Goal: Task Accomplishment & Management: Manage account settings

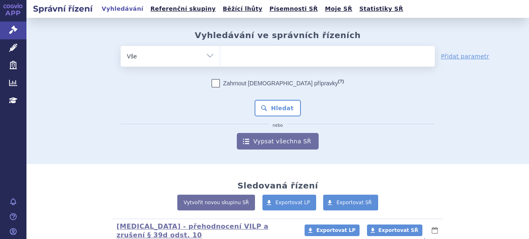
drag, startPoint x: 274, startPoint y: 67, endPoint x: 274, endPoint y: 59, distance: 7.4
click at [274, 66] on span at bounding box center [327, 56] width 215 height 21
click at [220, 66] on select at bounding box center [220, 55] width 0 height 21
click at [274, 59] on ul at bounding box center [327, 54] width 215 height 17
click at [220, 59] on select at bounding box center [220, 55] width 0 height 21
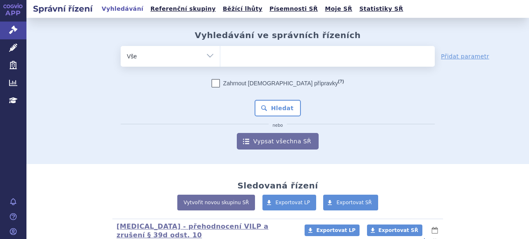
paste input "VEROSPIRON"
type input "VEROSPIRON"
select select "VEROSPIRON"
paste input "BIOFENAC"
type input "BIOFENAC"
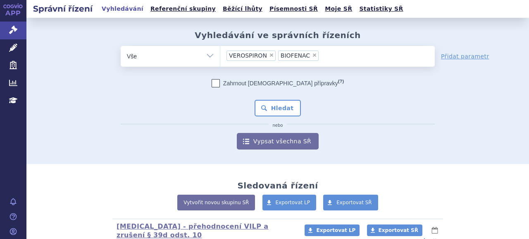
paste input "BEMFOLA"
type input "BEMFOLA"
paste input "TELEXER"
type input "TELEXER"
paste input "RYEQO"
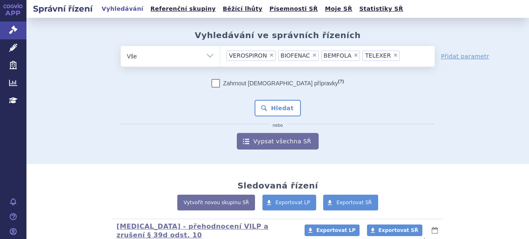
type input "RYEQO"
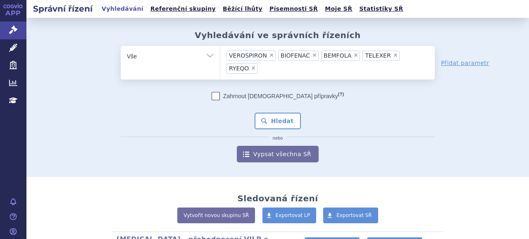
paste input "REAGILA"
type input "REAGILA"
paste input "AMELGEN"
type input "AMELGEN"
paste input "KARDATUXAN"
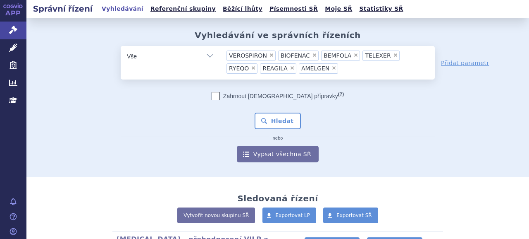
type input "KARDATUXAN"
paste input "TERROSA"
type input "TERROSA"
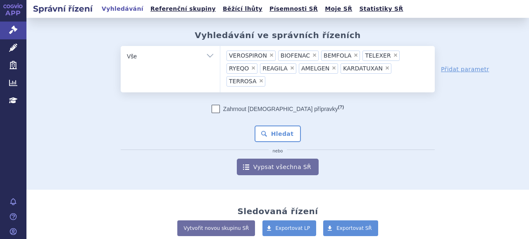
paste input "[MEDICAL_DATA]"
type input "[MEDICAL_DATA]"
paste input "JUNOD"
type input "JUNOD"
paste input "vortioxetin"
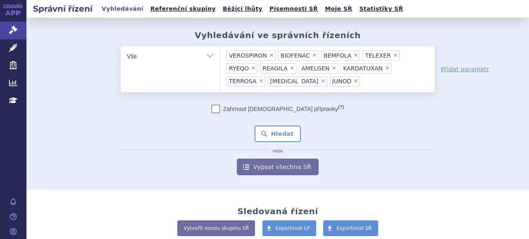
type input "vortioxetin"
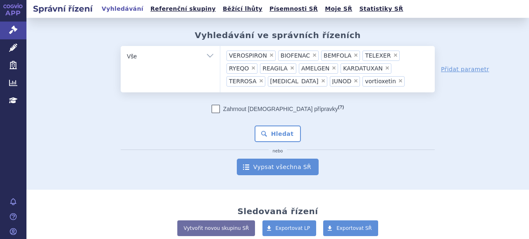
paste input "[MEDICAL_DATA]"
type input "[MEDICAL_DATA]"
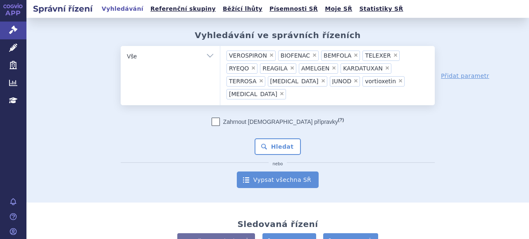
paste input "[MEDICAL_DATA]"
type input "[MEDICAL_DATA]"
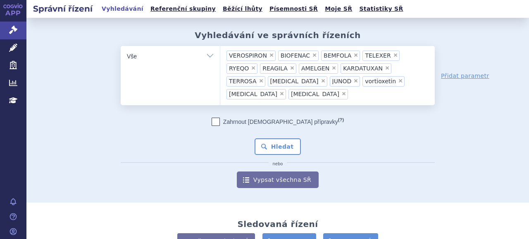
paste input "MERTENIL"
type input "MERTENIL"
paste input "DOLFORIN"
type input "DOLFORIN"
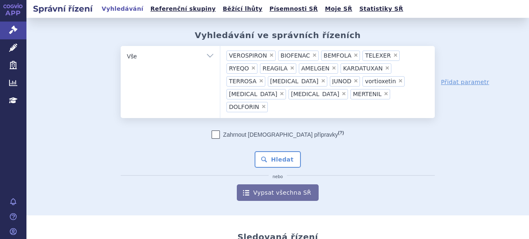
paste input "MYDOCALM"
type input "MYDOCALM"
paste input "LENZETTO SPRAY"
type input "LENZETTO SPRAY"
paste input "GORDIUS"
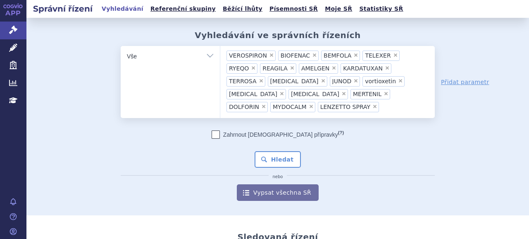
type input "GORDIUS"
paste input "AMESOS"
type input "AMESOS"
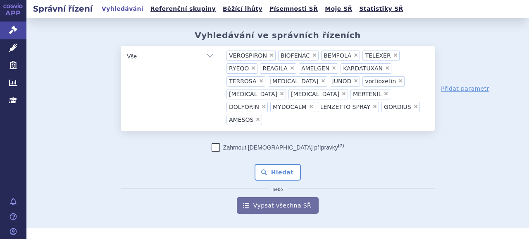
paste input "[MEDICAL_DATA]"
type input "[MEDICAL_DATA]"
paste input "[MEDICAL_DATA]"
type input "[MEDICAL_DATA]"
paste input "REASEC"
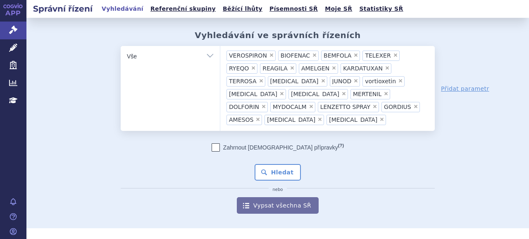
type input "REASEC"
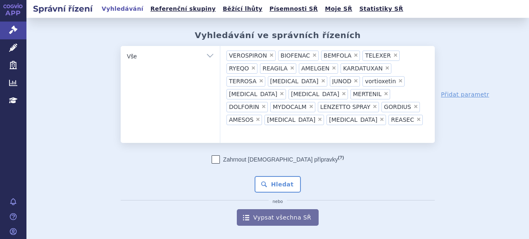
paste input "STUGERON"
type input "STUGERON"
paste input "AMLATOR"
type input "AMLATOR"
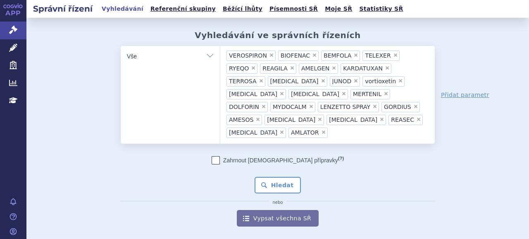
paste input "VIDONORM"
type input "VIDONORM"
paste input "PAOSONELLE"
type input "PAOSONELLE"
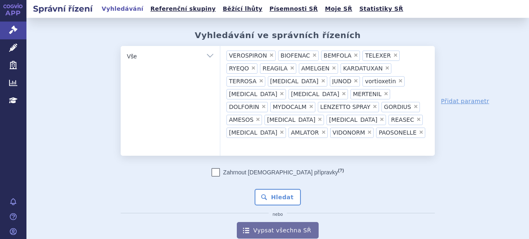
paste input "REMOOD"
type input "REMOOD"
paste input "JUZIMETTE"
type input "JUZIMETTE"
paste input "ZAFRILLA"
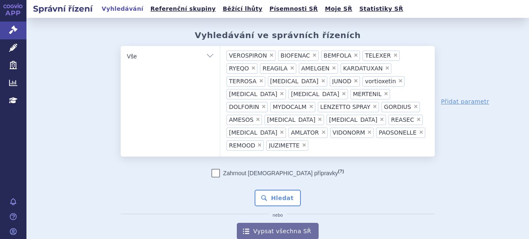
type input "ZAFRILLA"
paste input "PROTEVASC"
type input "PROTEVASC"
paste input "FINGOLIMOD"
type input "FINGOLIMOD"
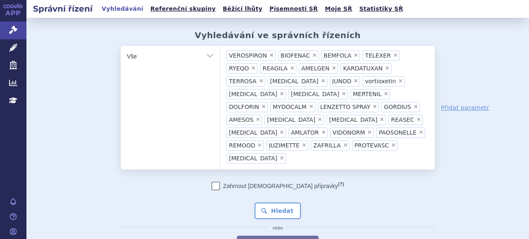
paste input "JUZINA"
type input "JUZINA"
paste input "QUAMATEL"
type input "QUAMATEL"
paste input "CALYPSOL"
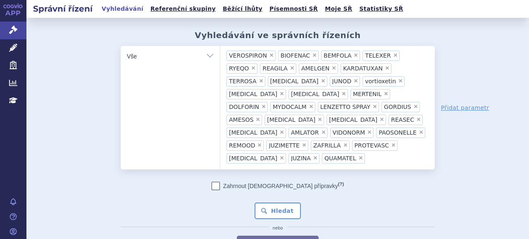
type input "CALYPSOL"
paste input "DIROTON"
type input "DIROTON"
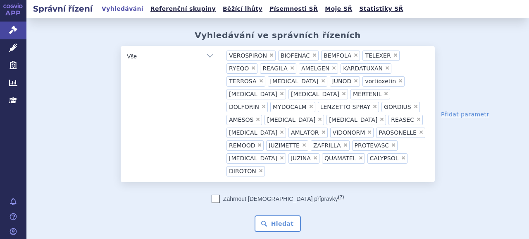
paste input "KOGAVANT"
type input "KOGAVANT"
paste input "BOXARID"
type input "BOXARID"
paste input "RAENOM"
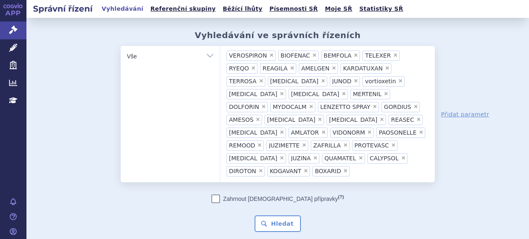
type input "RAENOM"
paste input "KLION"
type input "KLION"
paste input "ARDUAN"
type input "ARDUAN"
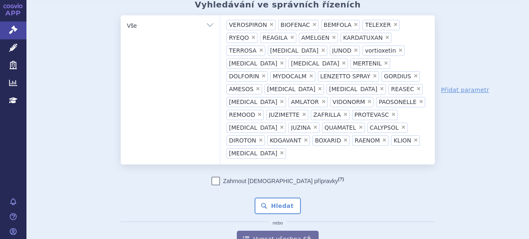
scroll to position [41, 0]
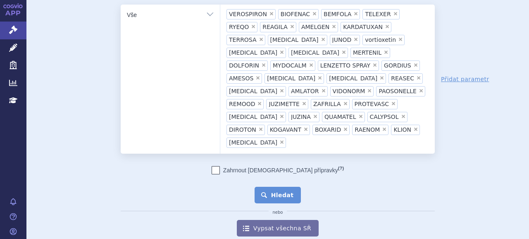
click at [273, 186] on button "Hledat" at bounding box center [278, 194] width 47 height 17
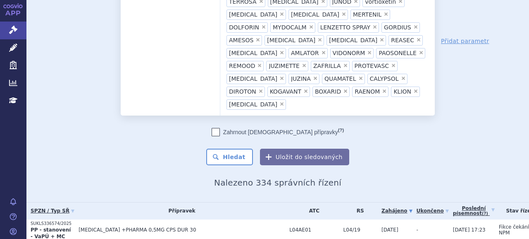
scroll to position [83, 0]
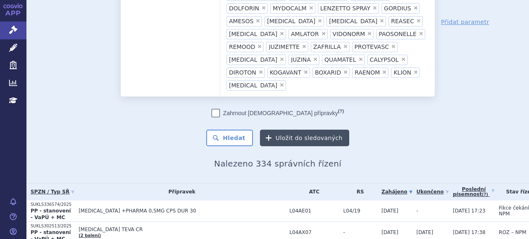
click at [283, 129] on button "Uložit do sledovaných" at bounding box center [304, 137] width 89 height 17
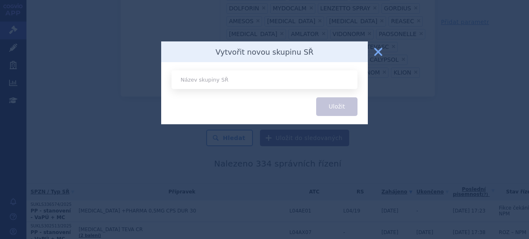
click at [211, 85] on input "text" at bounding box center [265, 79] width 186 height 19
type input "RICHTER [PERSON_NAME] MONITORING"
click at [344, 110] on button "Uložit" at bounding box center [336, 106] width 41 height 19
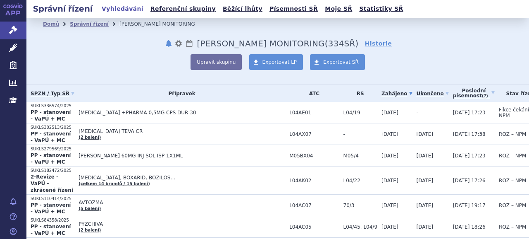
click at [168, 43] on button "notifikace" at bounding box center [169, 43] width 8 height 10
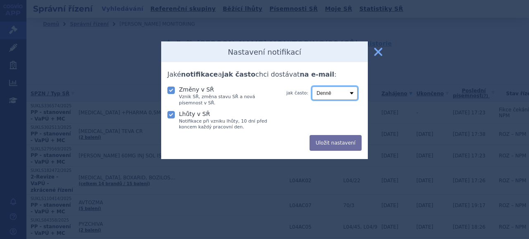
click at [338, 92] on select "Denně Týdně Měsíčně" at bounding box center [334, 92] width 45 height 13
select select "weekly"
click at [312, 86] on select "Denně Týdně Měsíčně" at bounding box center [334, 92] width 45 height 13
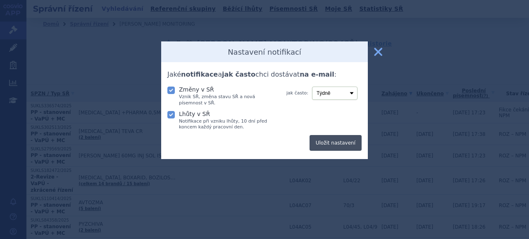
click at [351, 144] on button "Uložit nastavení" at bounding box center [336, 143] width 52 height 16
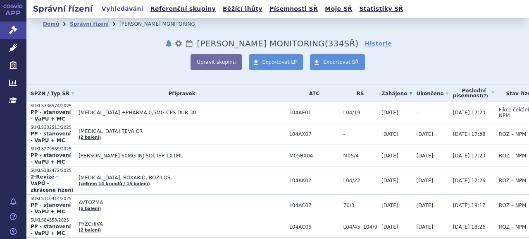
click at [79, 12] on h2 "Správní řízení" at bounding box center [62, 9] width 73 height 12
click at [78, 23] on link "Správní řízení" at bounding box center [89, 24] width 39 height 6
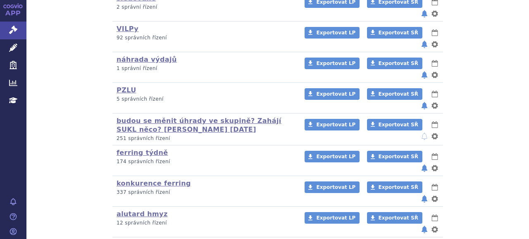
scroll to position [489, 0]
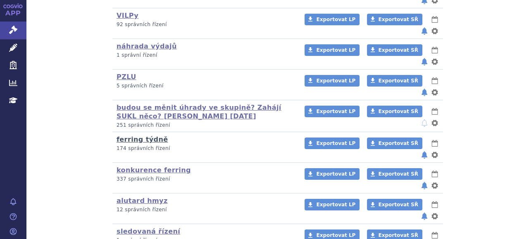
click at [130, 135] on link "ferring týdně" at bounding box center [142, 139] width 51 height 8
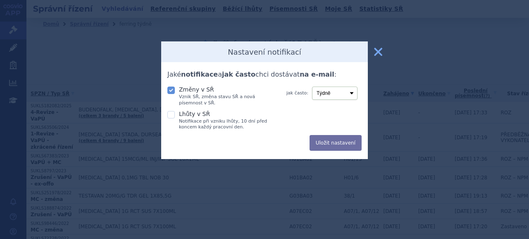
select select "weekly"
click at [380, 53] on button "zavřít" at bounding box center [378, 51] width 17 height 17
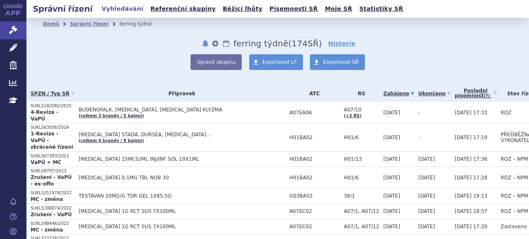
click at [117, 8] on link "Vyhledávání" at bounding box center [122, 8] width 47 height 11
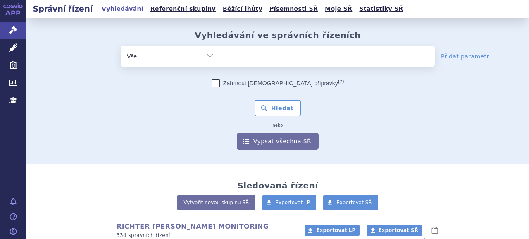
scroll to position [165, 0]
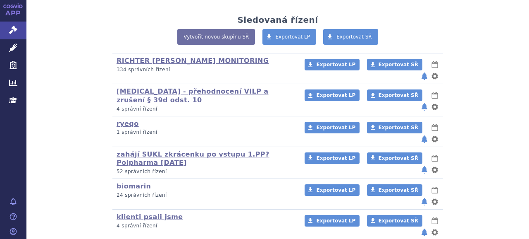
click at [422, 71] on button "notifikace" at bounding box center [424, 76] width 8 height 10
select select "weekly"
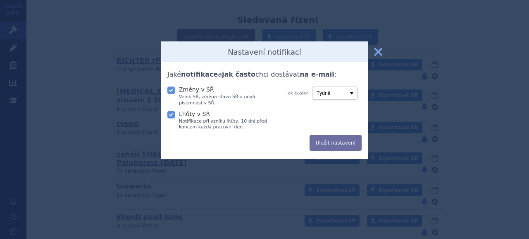
drag, startPoint x: 178, startPoint y: 114, endPoint x: 280, endPoint y: 130, distance: 103.8
click at [178, 114] on label "Lhůty v SŘ Notifikace při vzniku lhůty, 10 dní před koncem každý pracovní den." at bounding box center [220, 119] width 106 height 21
click at [176, 114] on input "Lhůty v SŘ Notifikace při vzniku lhůty, 10 dní před koncem každý pracovní den." at bounding box center [172, 114] width 8 height 8
checkbox input "false"
click at [335, 146] on button "Uložit nastavení" at bounding box center [336, 143] width 52 height 16
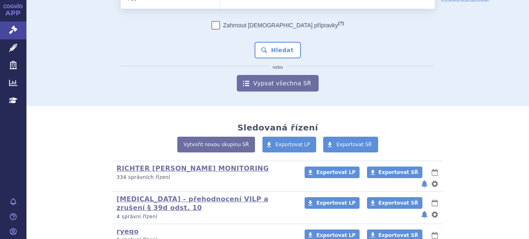
scroll to position [0, 0]
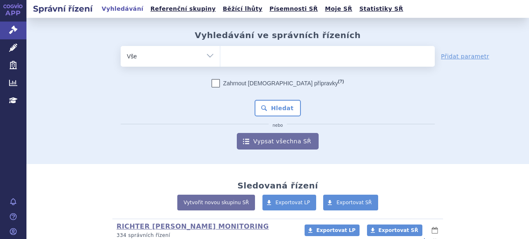
click at [260, 60] on ul at bounding box center [327, 54] width 215 height 17
click at [220, 60] on select at bounding box center [220, 55] width 0 height 21
paste input "spironolacton"
type input "spironolacton"
select select "spironolacton"
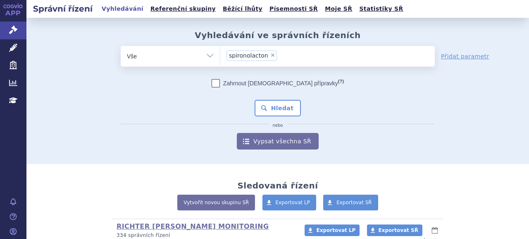
paste input "eplerenon"
type input "eplerenon"
paste input "finerenon"
type input "finerenon"
paste input "[MEDICAL_DATA]"
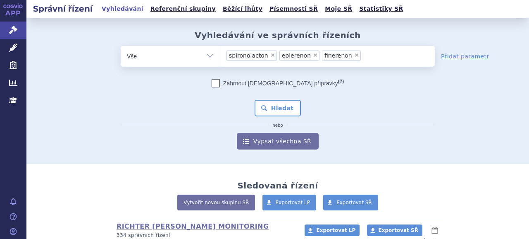
type input "[MEDICAL_DATA]"
